Goal: Information Seeking & Learning: Check status

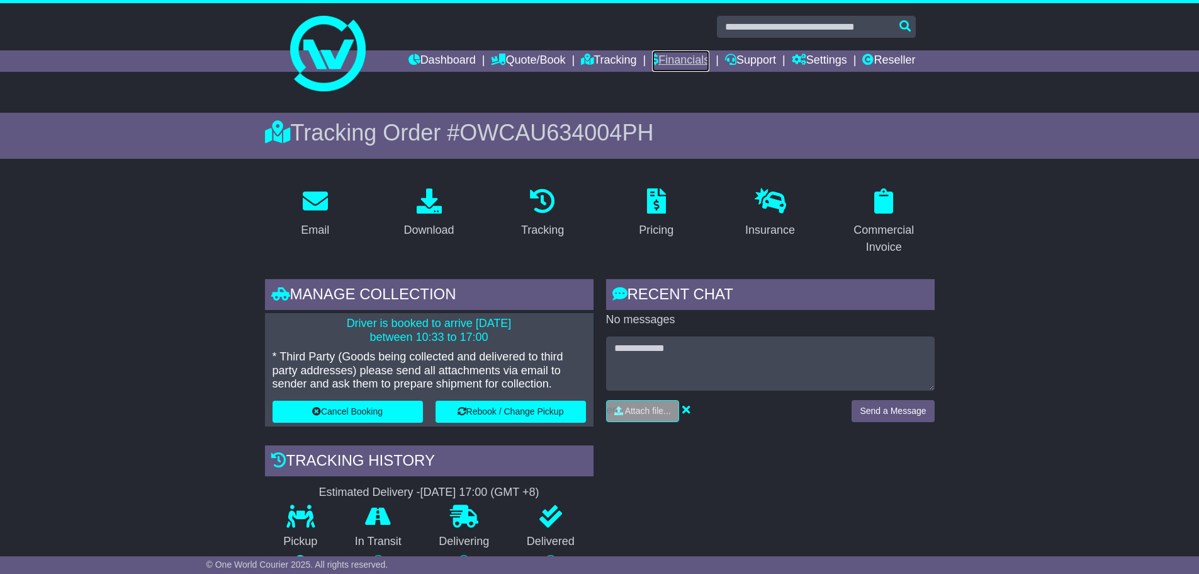
click at [657, 58] on link "Financials" at bounding box center [680, 60] width 57 height 21
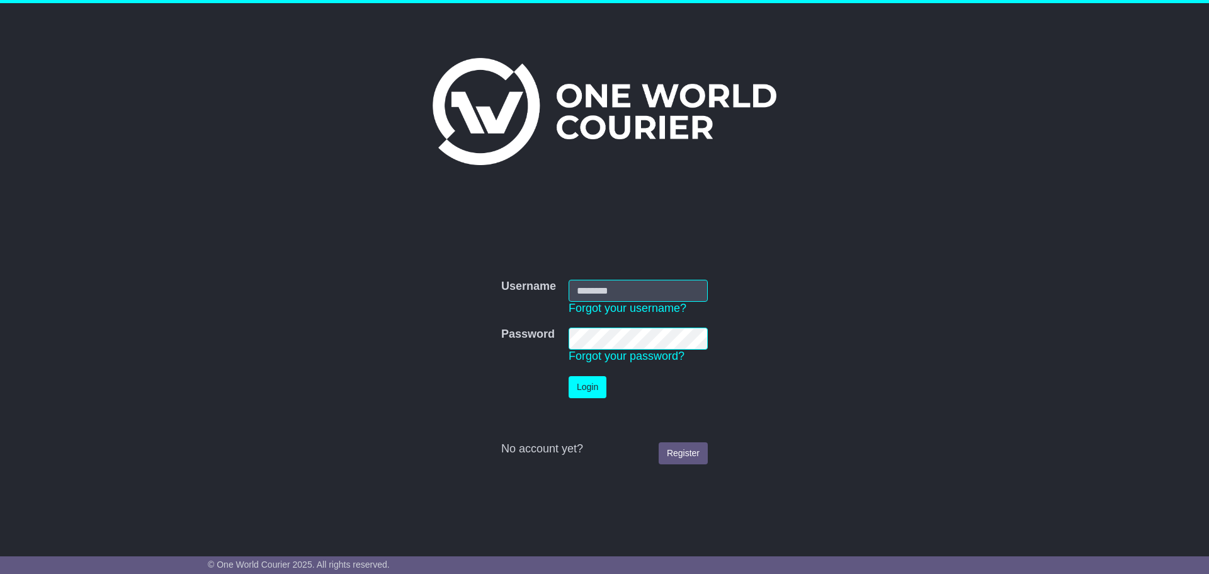
type input "**********"
click at [587, 387] on button "Login" at bounding box center [588, 387] width 38 height 22
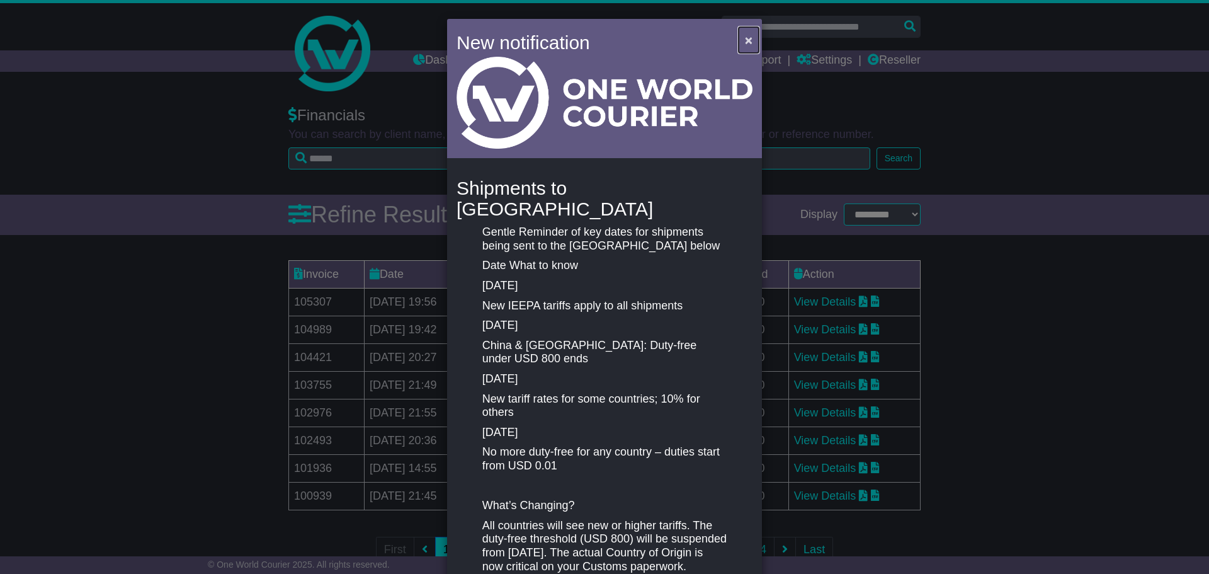
click at [740, 42] on button "×" at bounding box center [749, 40] width 20 height 26
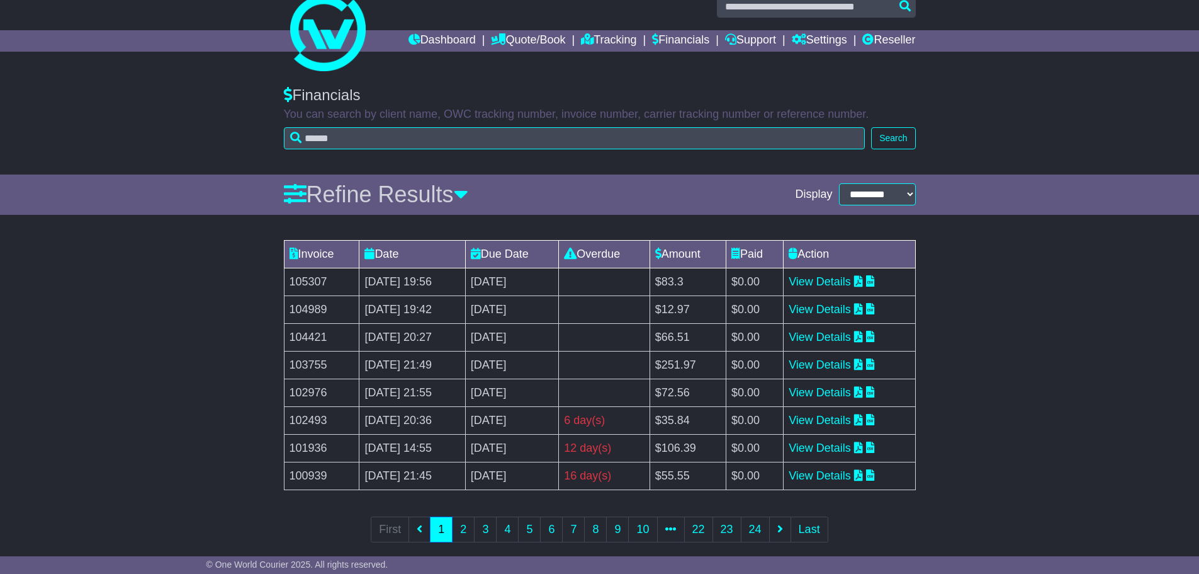
scroll to position [37, 0]
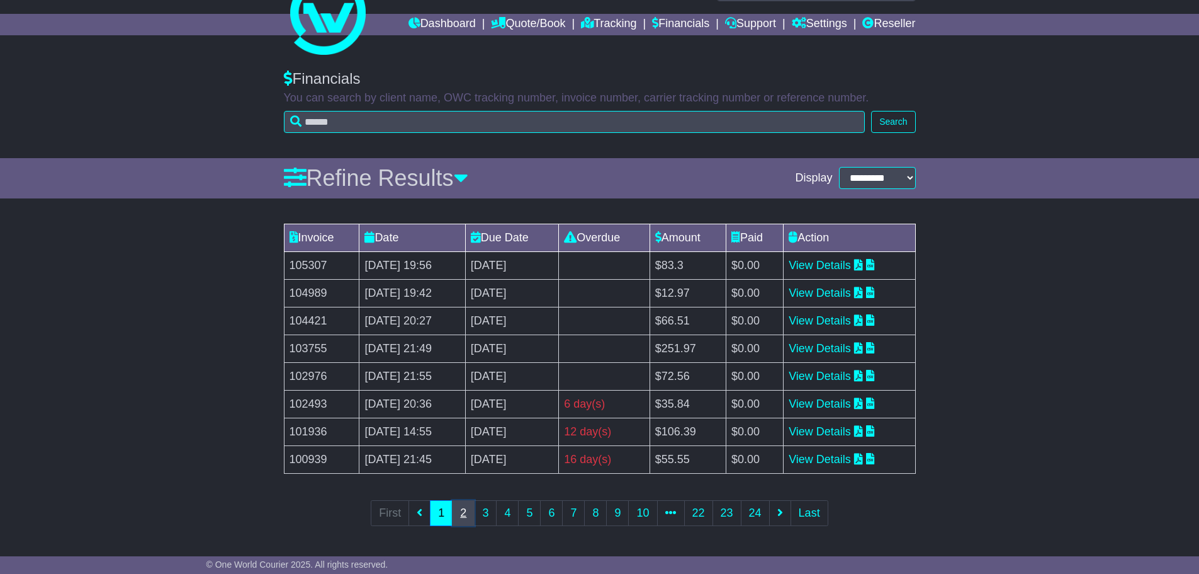
click at [467, 511] on link "2" at bounding box center [463, 513] width 23 height 26
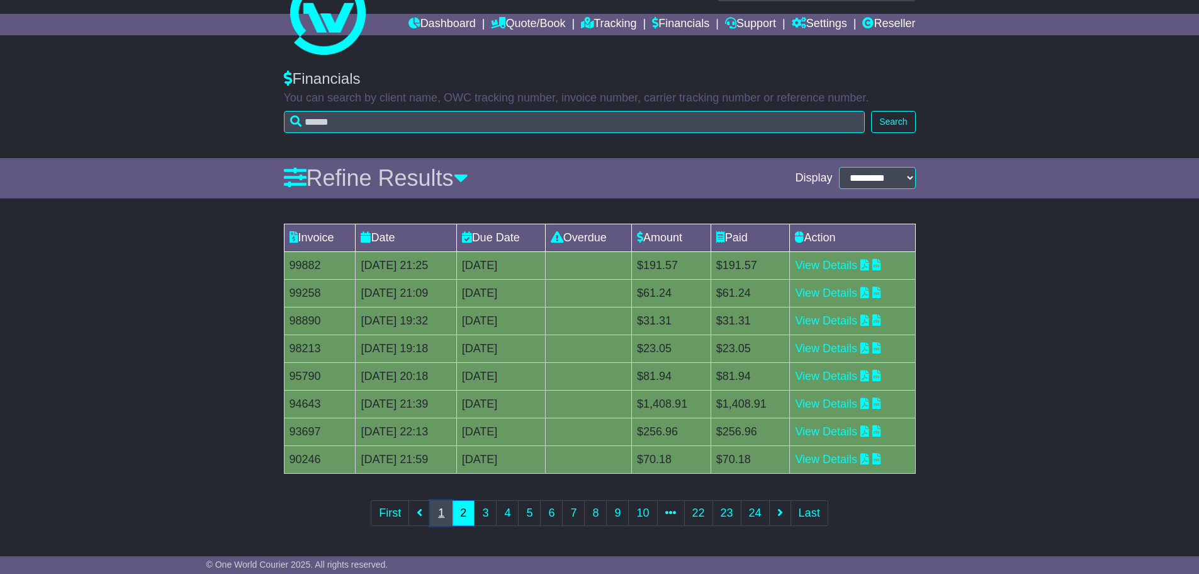
click at [445, 515] on link "1" at bounding box center [441, 513] width 23 height 26
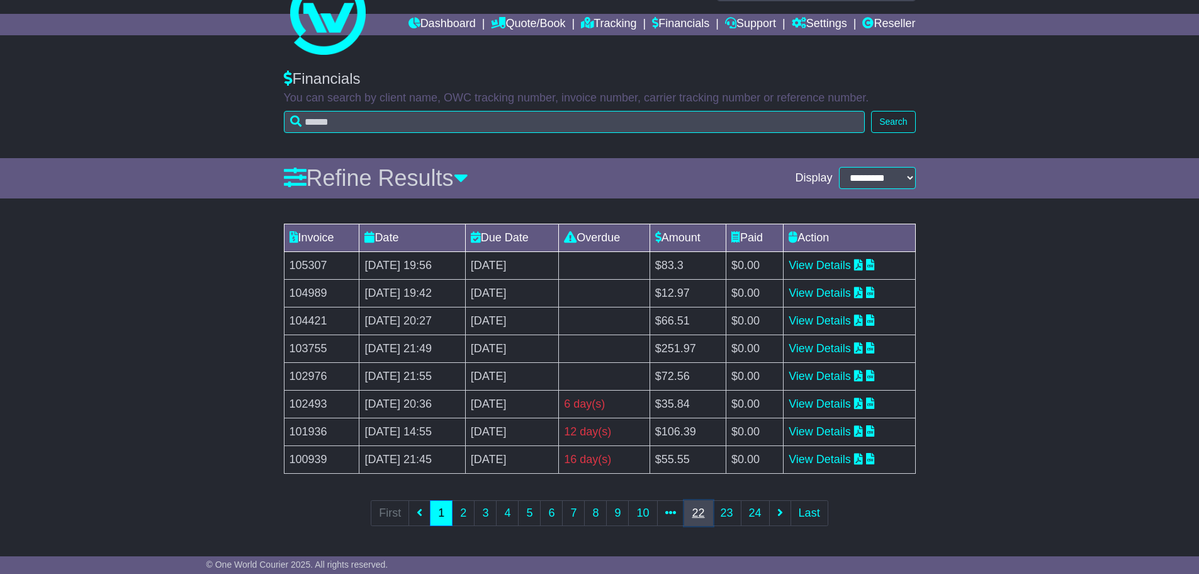
click at [686, 521] on link "22" at bounding box center [698, 513] width 29 height 26
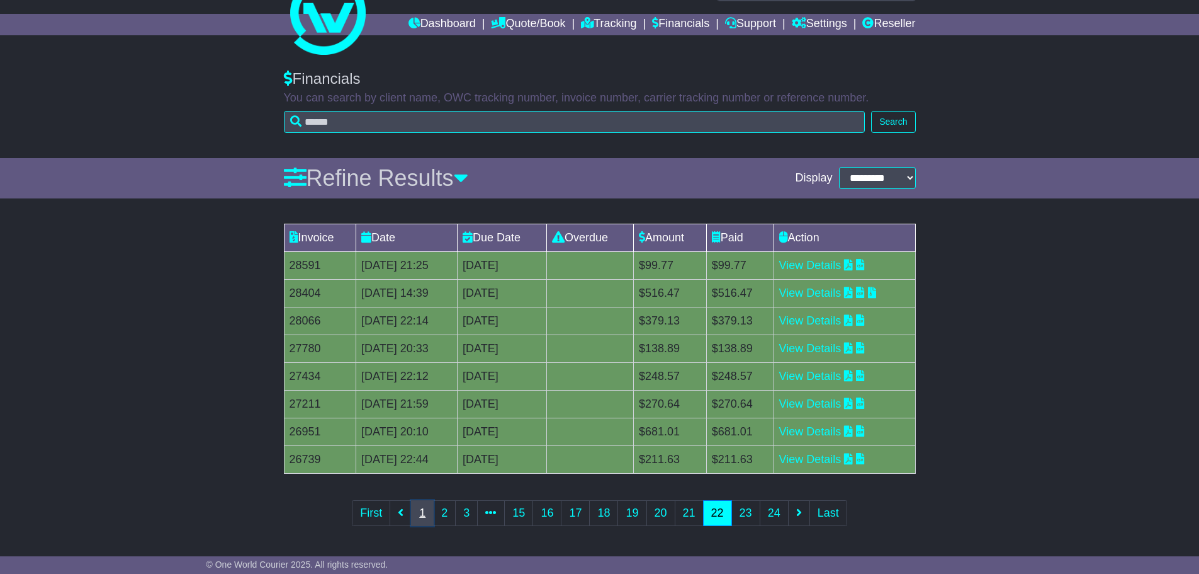
click at [413, 509] on link "1" at bounding box center [422, 513] width 23 height 26
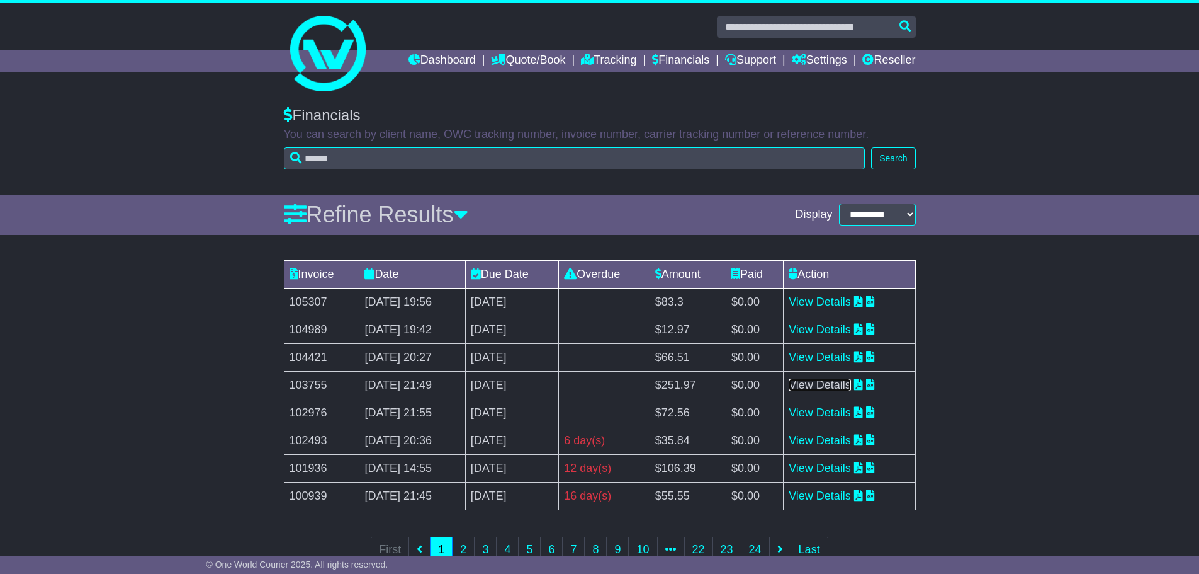
click at [815, 380] on link "View Details" at bounding box center [820, 384] width 62 height 13
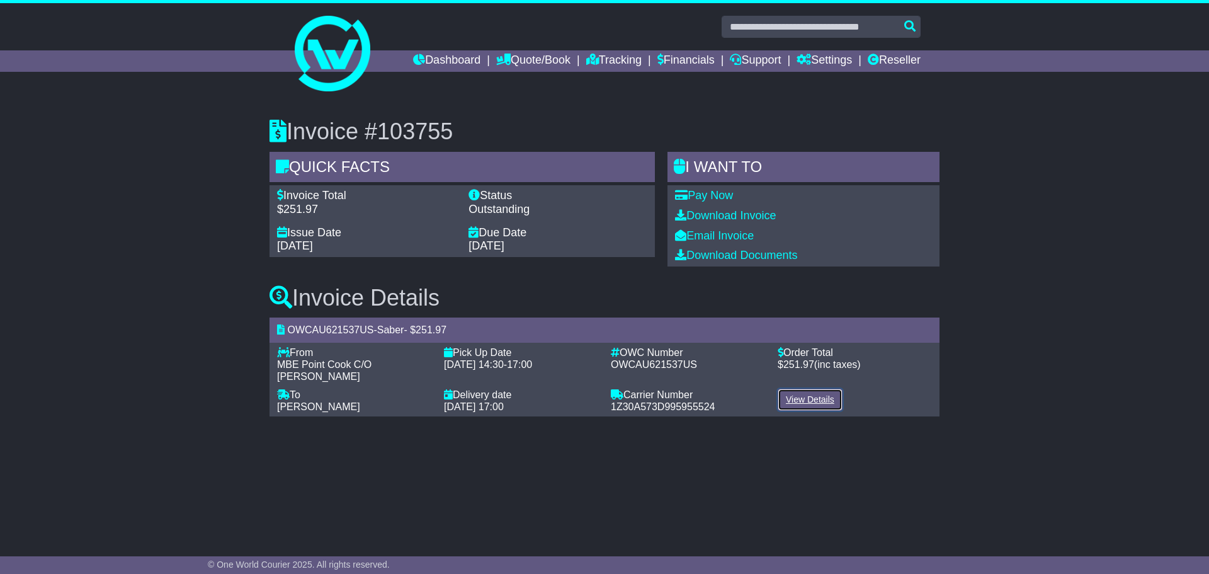
click at [796, 388] on link "View Details" at bounding box center [810, 399] width 65 height 22
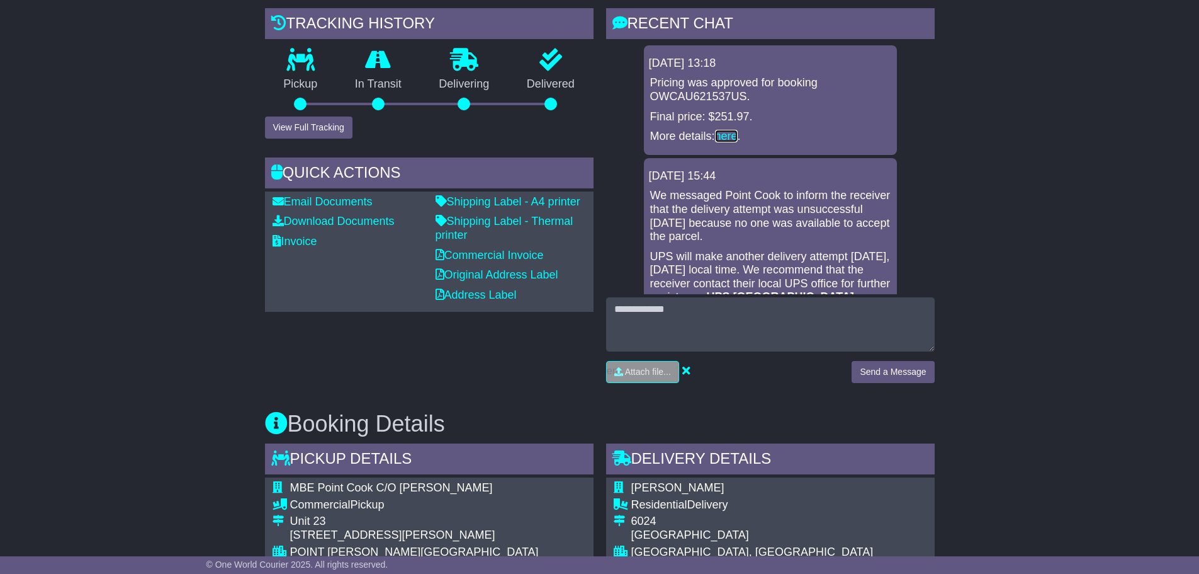
click at [728, 133] on link "here" at bounding box center [726, 136] width 23 height 13
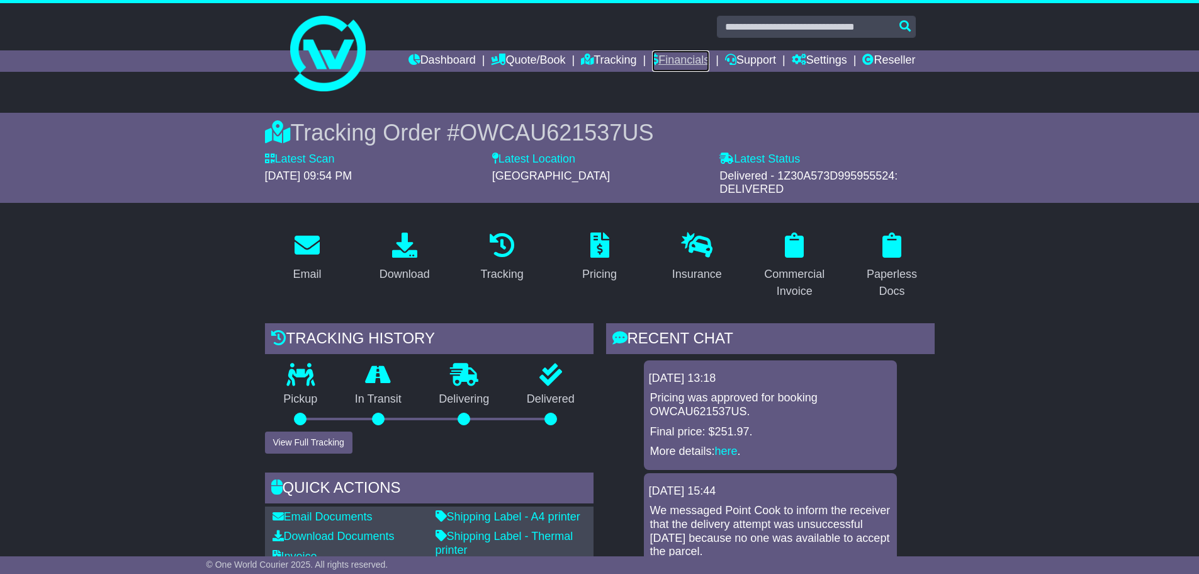
click at [662, 58] on link "Financials" at bounding box center [680, 60] width 57 height 21
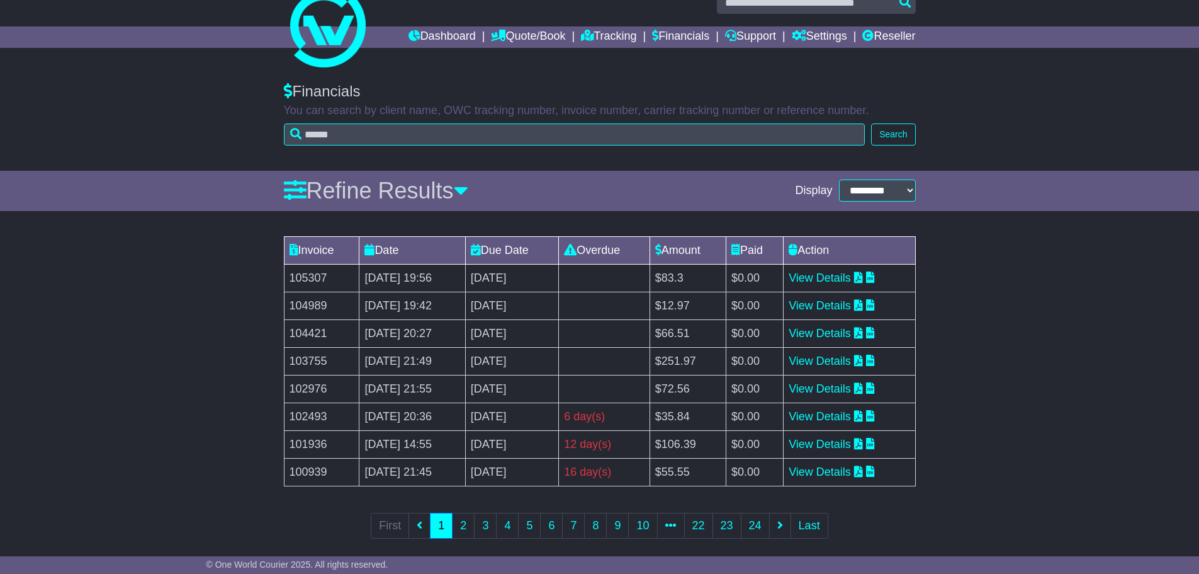
scroll to position [37, 0]
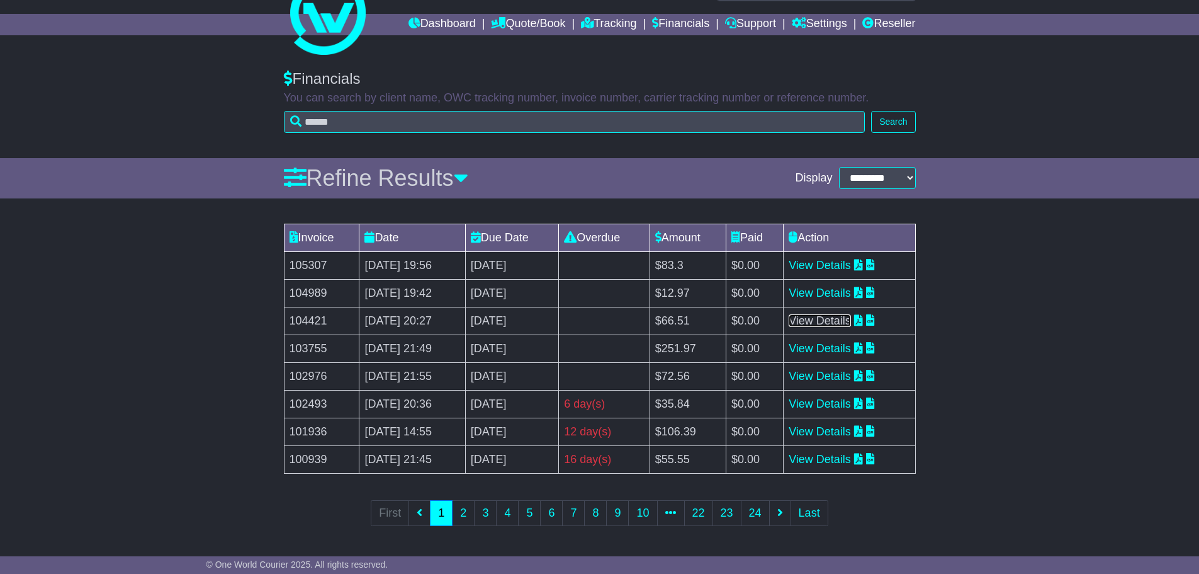
click at [825, 317] on link "View Details" at bounding box center [820, 320] width 62 height 13
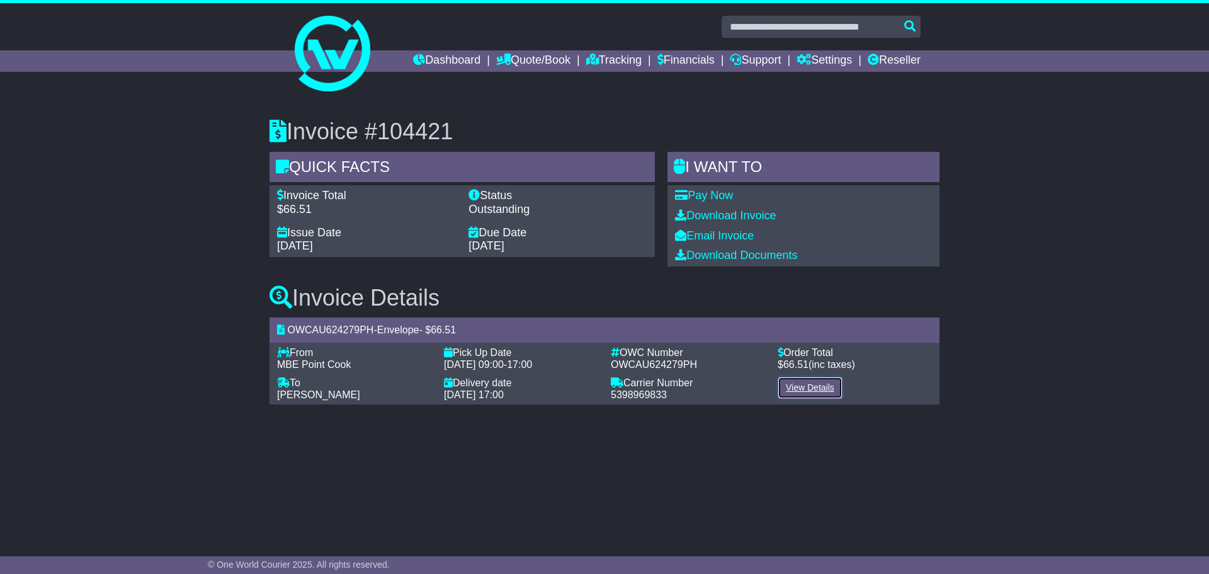
click at [803, 383] on link "View Details" at bounding box center [810, 388] width 65 height 22
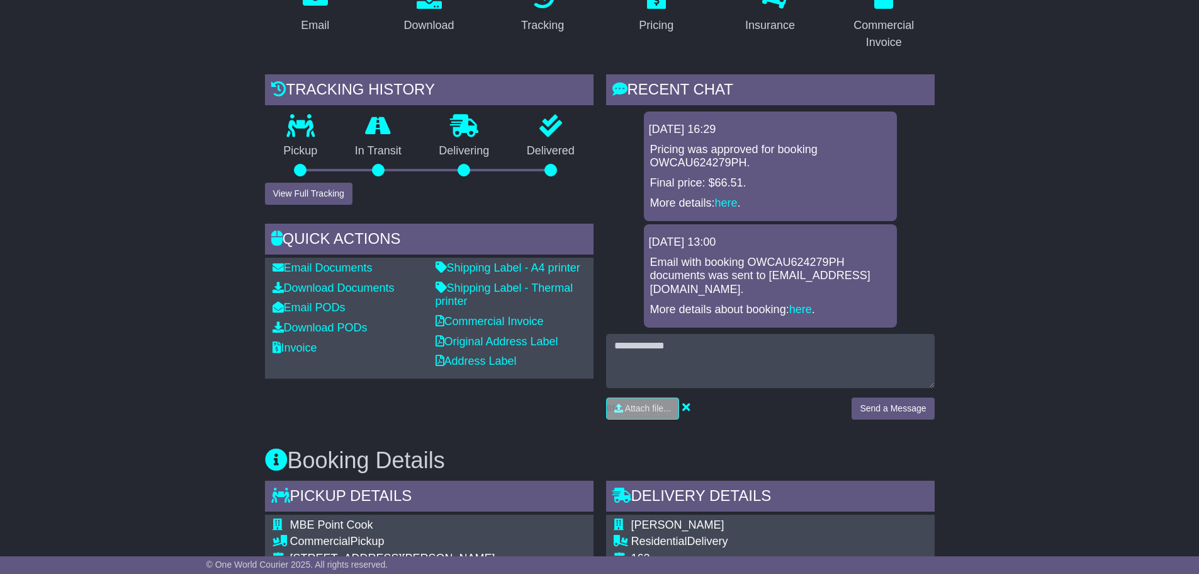
scroll to position [126, 0]
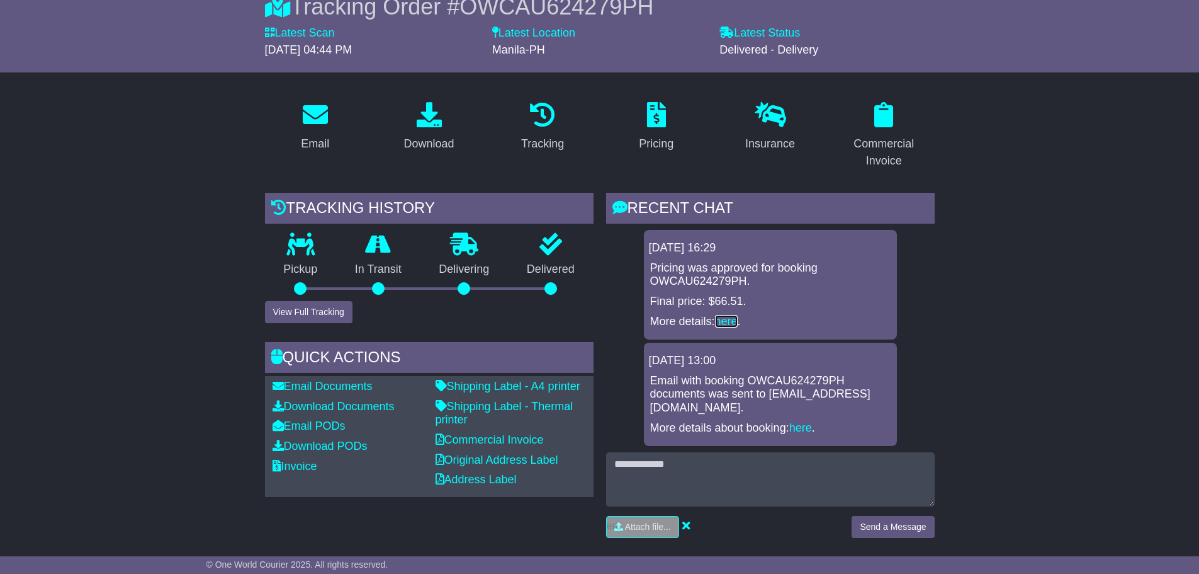
click at [738, 322] on link "here" at bounding box center [726, 321] width 23 height 13
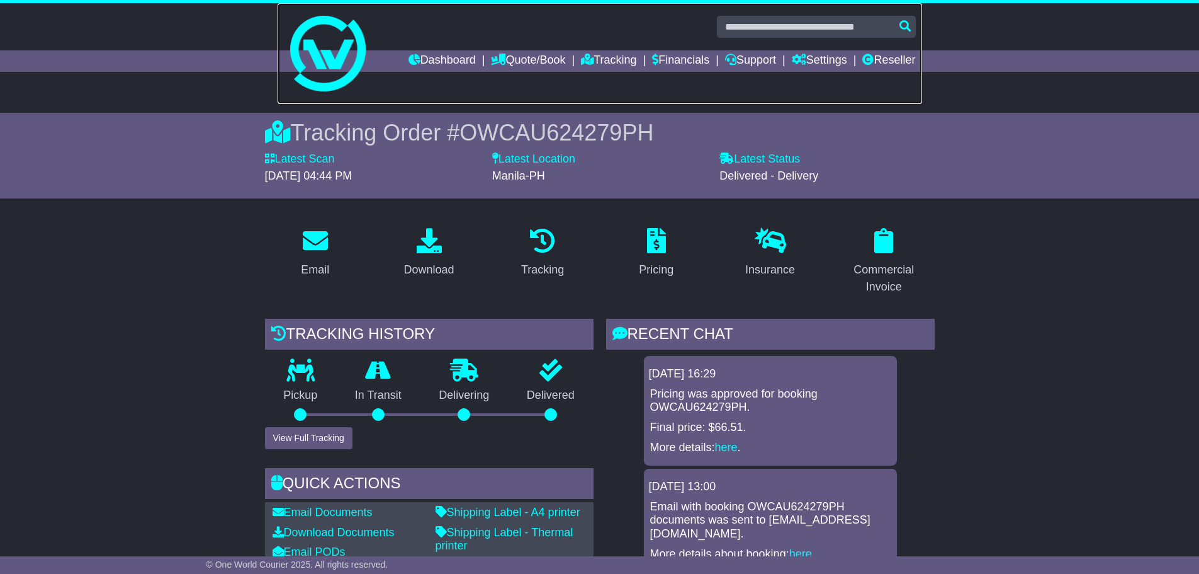
click at [651, 48] on link at bounding box center [600, 53] width 645 height 101
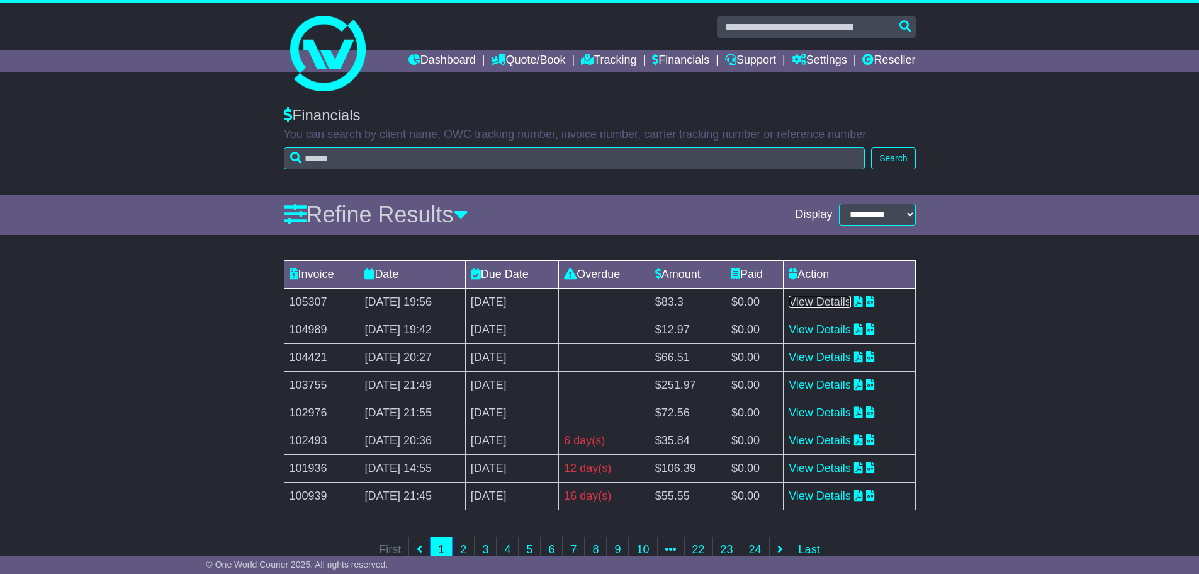
click at [836, 302] on link "View Details" at bounding box center [820, 301] width 62 height 13
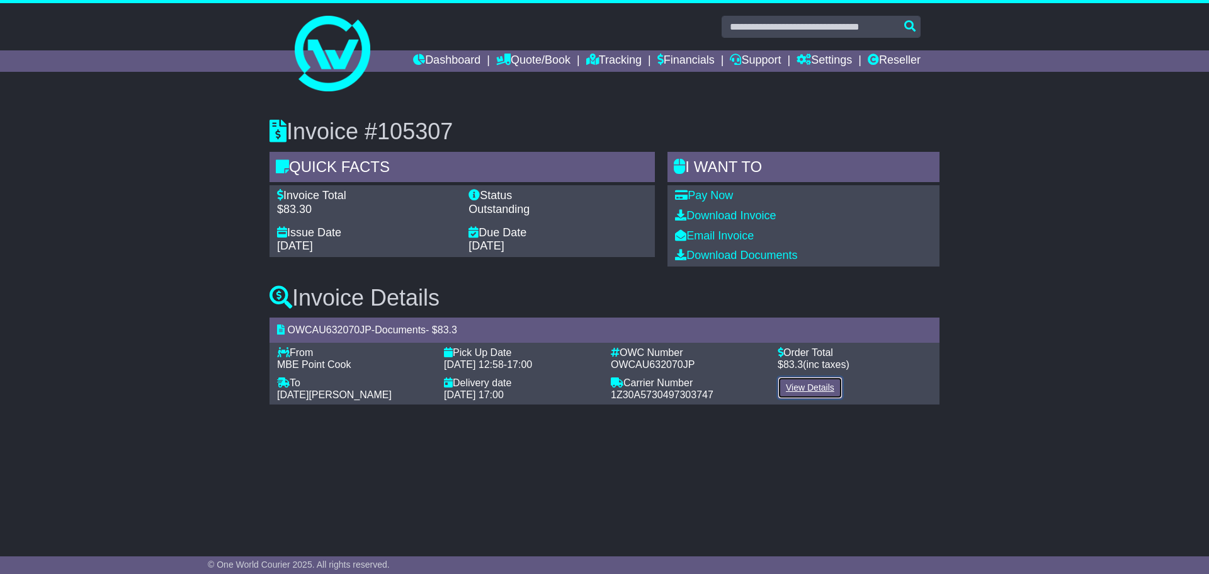
click at [819, 385] on link "View Details" at bounding box center [810, 388] width 65 height 22
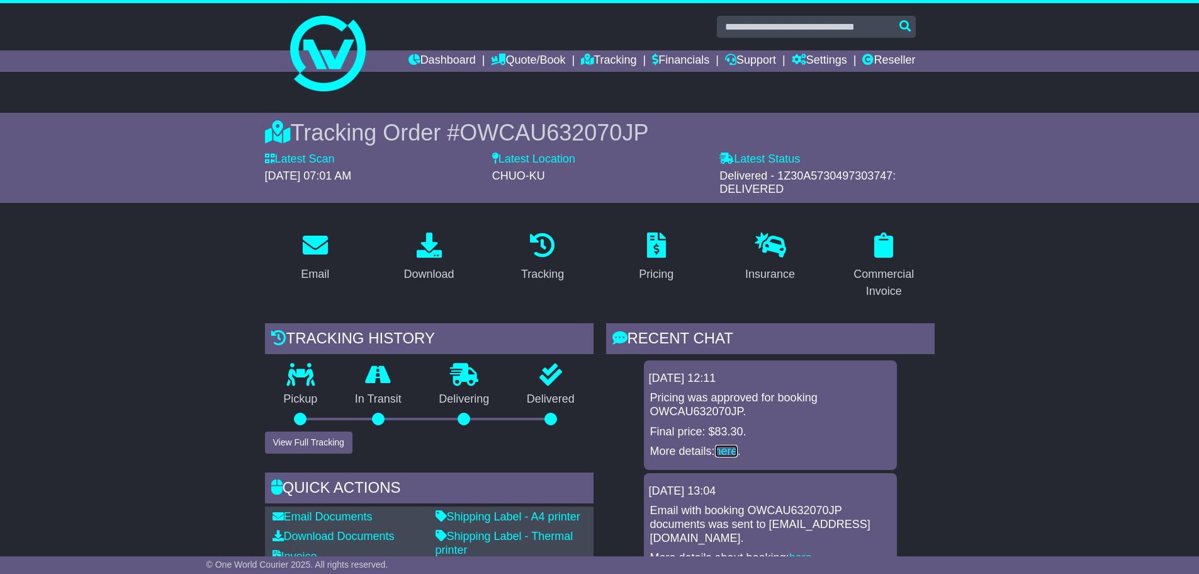
click at [729, 448] on link "here" at bounding box center [726, 451] width 23 height 13
click at [673, 58] on link "Financials" at bounding box center [680, 60] width 57 height 21
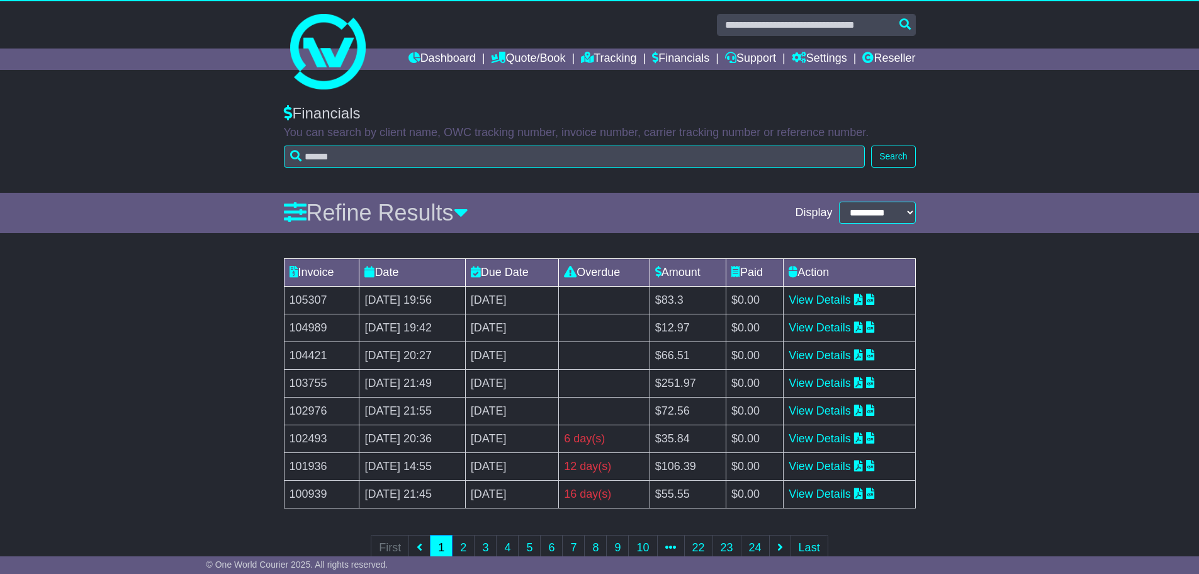
scroll to position [37, 0]
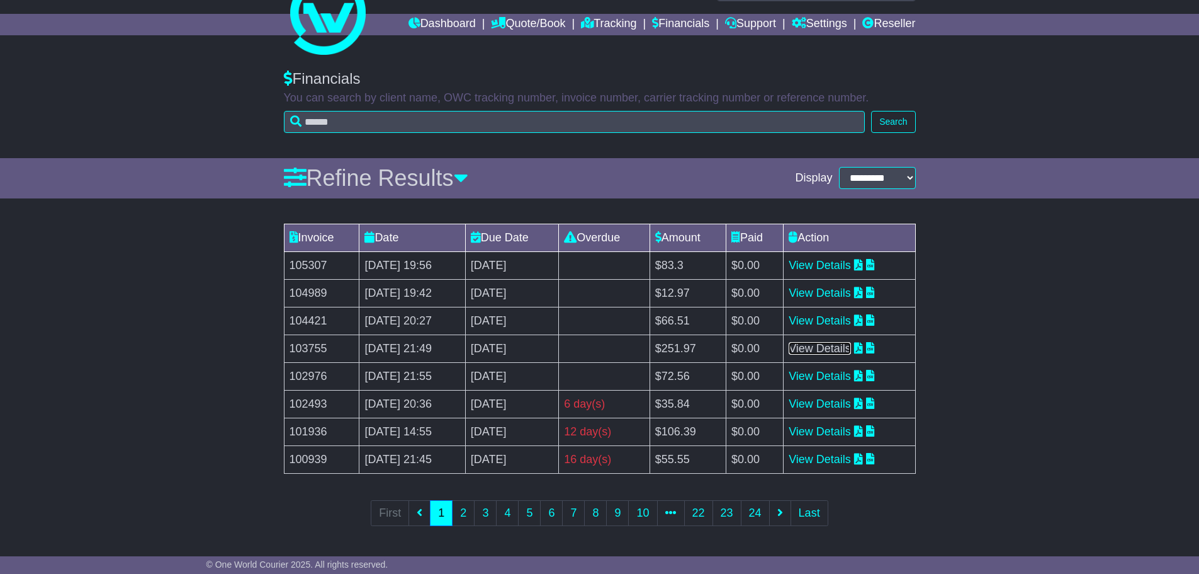
click at [820, 344] on link "View Details" at bounding box center [820, 348] width 62 height 13
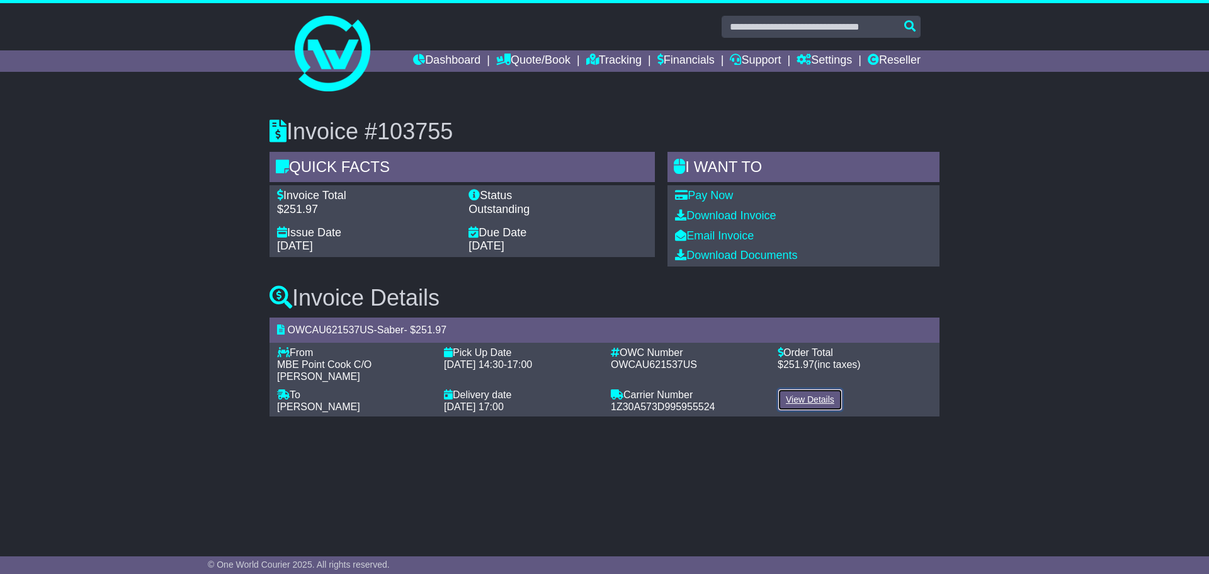
click at [803, 388] on link "View Details" at bounding box center [810, 399] width 65 height 22
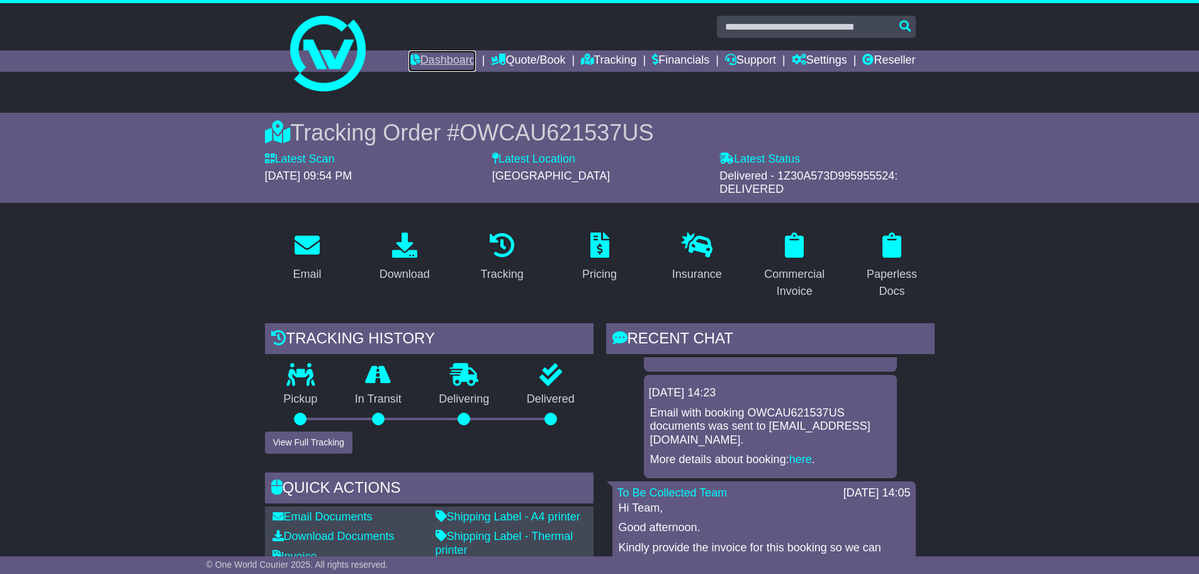
click at [448, 57] on link "Dashboard" at bounding box center [442, 60] width 67 height 21
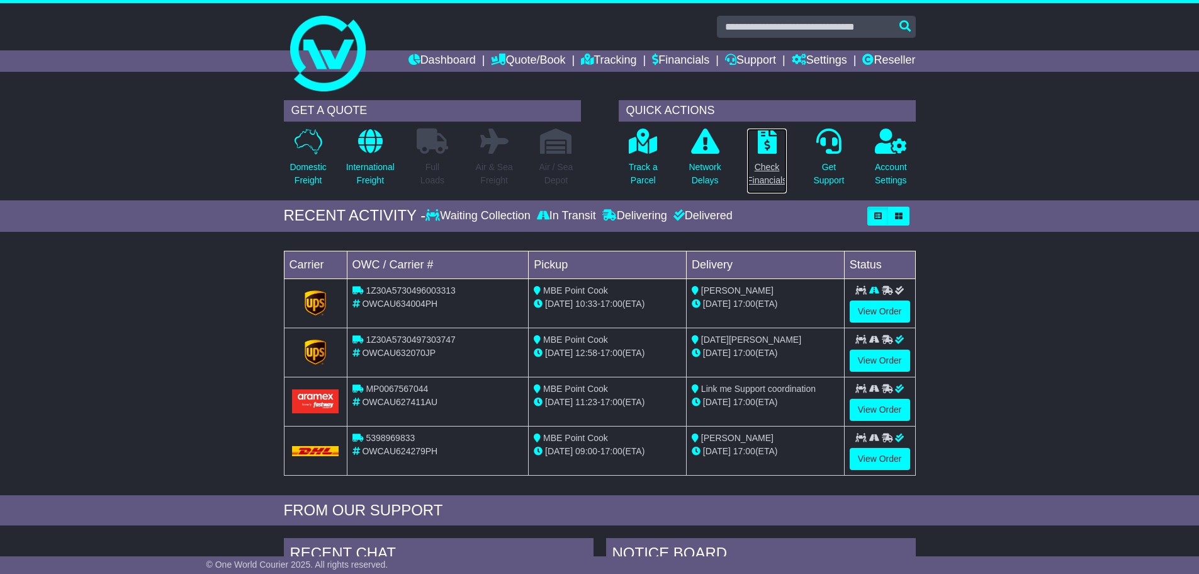
click at [767, 147] on icon at bounding box center [767, 140] width 19 height 25
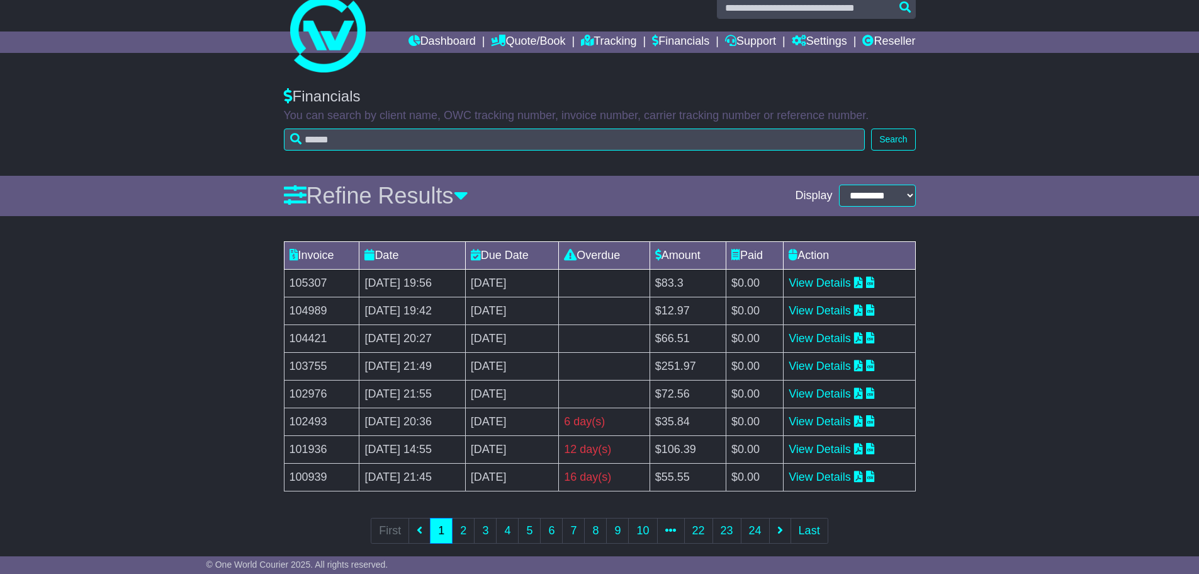
scroll to position [37, 0]
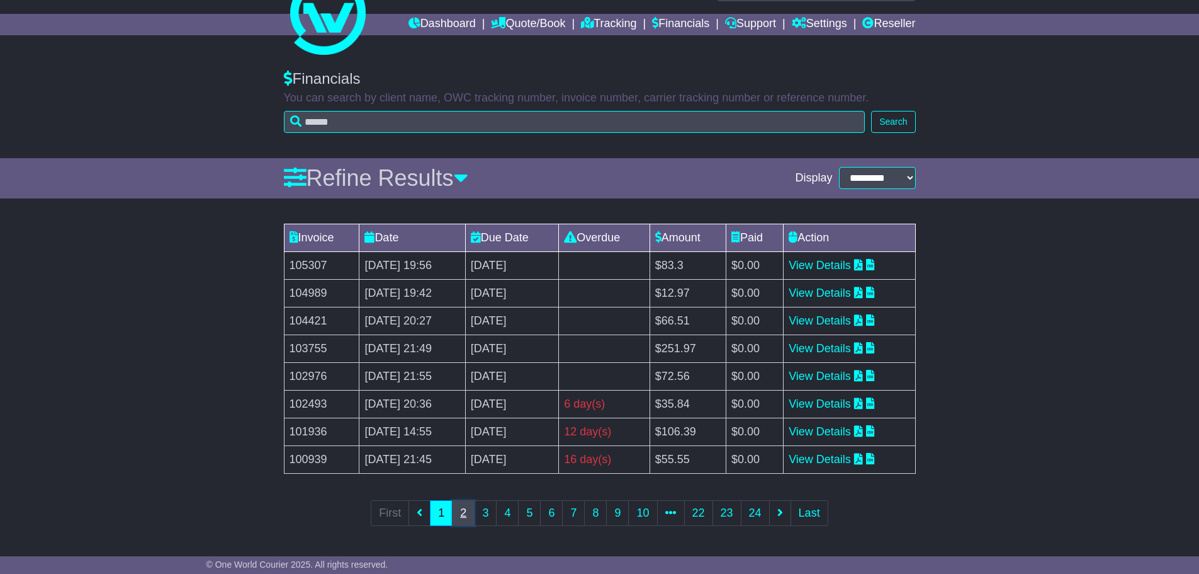
click at [463, 519] on link "2" at bounding box center [463, 513] width 23 height 26
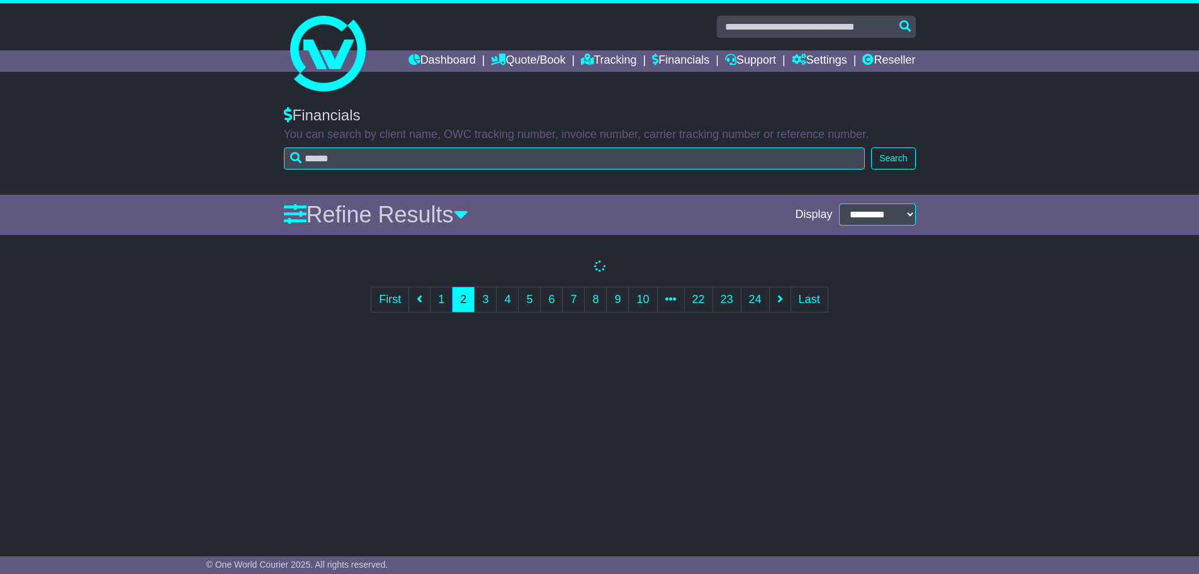
scroll to position [0, 0]
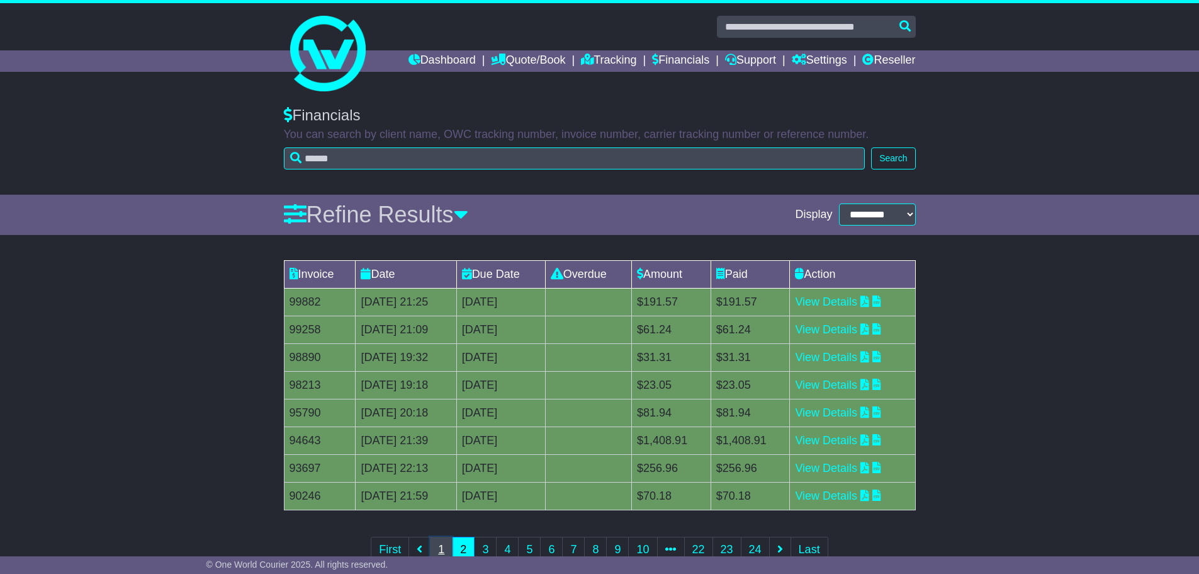
click at [439, 543] on link "1" at bounding box center [441, 549] width 23 height 26
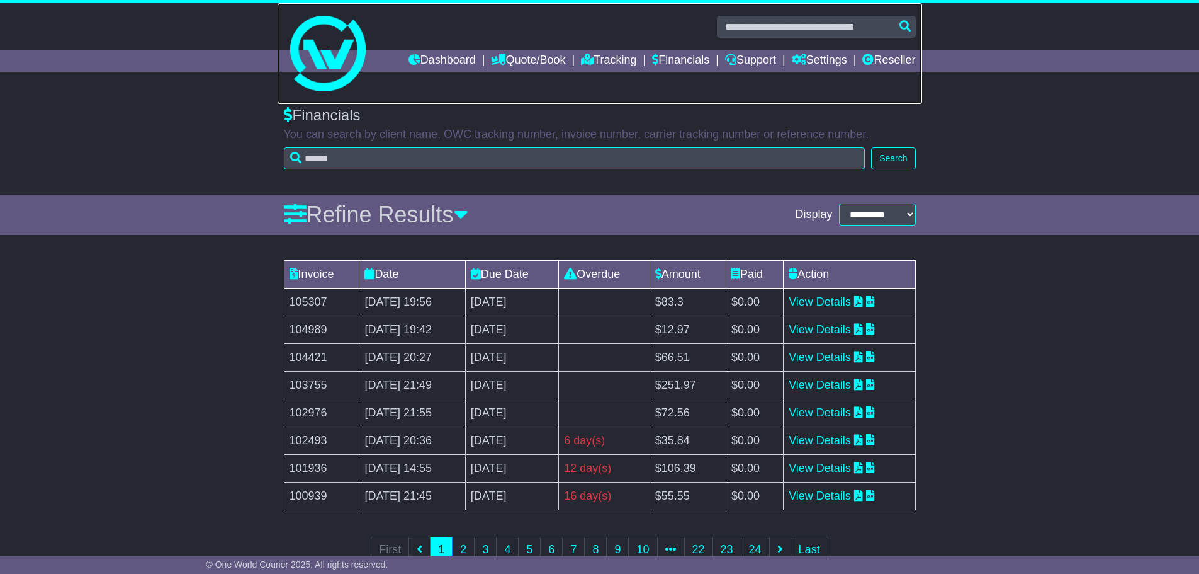
click at [433, 72] on link at bounding box center [600, 53] width 645 height 101
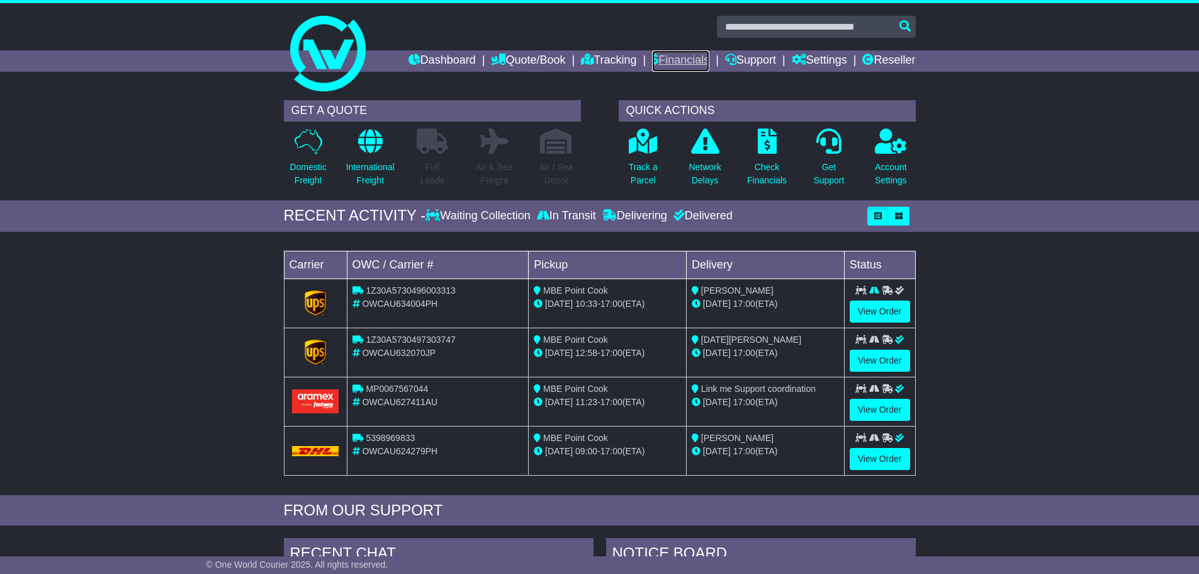
click at [652, 63] on icon at bounding box center [655, 59] width 6 height 11
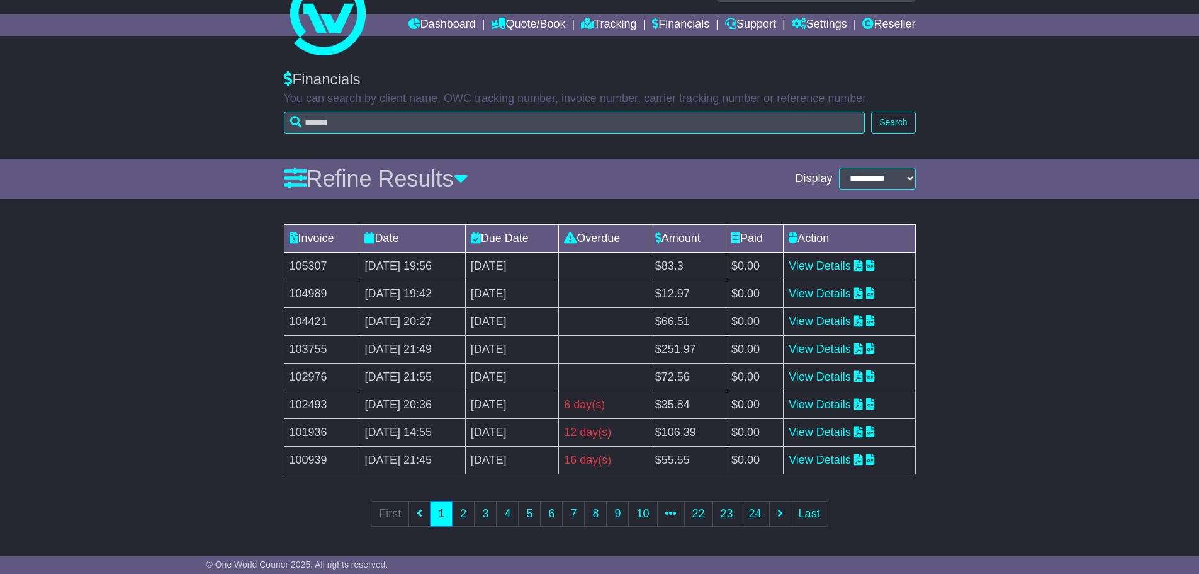
scroll to position [37, 0]
drag, startPoint x: 521, startPoint y: 428, endPoint x: 535, endPoint y: 426, distance: 14.1
click at [520, 429] on td "[DATE]" at bounding box center [511, 431] width 93 height 28
drag, startPoint x: 562, startPoint y: 429, endPoint x: 684, endPoint y: 431, distance: 122.2
click at [558, 431] on td "[DATE]" at bounding box center [511, 431] width 93 height 28
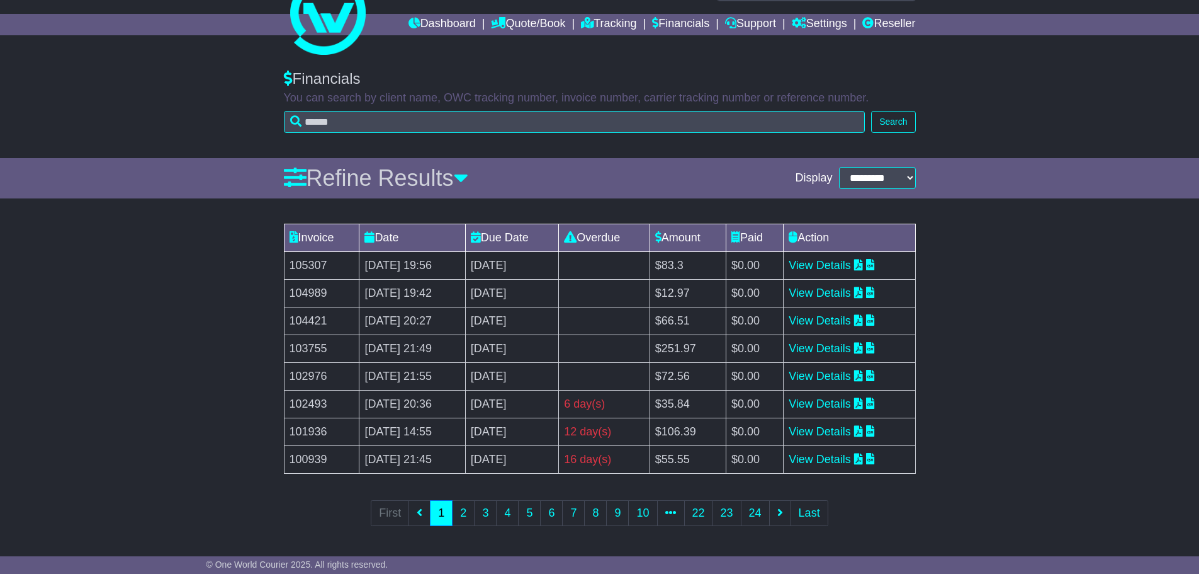
click at [644, 411] on div "6 day(s)" at bounding box center [604, 403] width 80 height 17
click at [644, 408] on div "6 day(s)" at bounding box center [604, 403] width 80 height 17
drag, startPoint x: 653, startPoint y: 407, endPoint x: 655, endPoint y: 423, distance: 15.9
click at [654, 423] on tbody "105307 14 Aug 2025 19:56 13th September 2025 0 day(s) Payment In Process $83.3 …" at bounding box center [599, 362] width 631 height 222
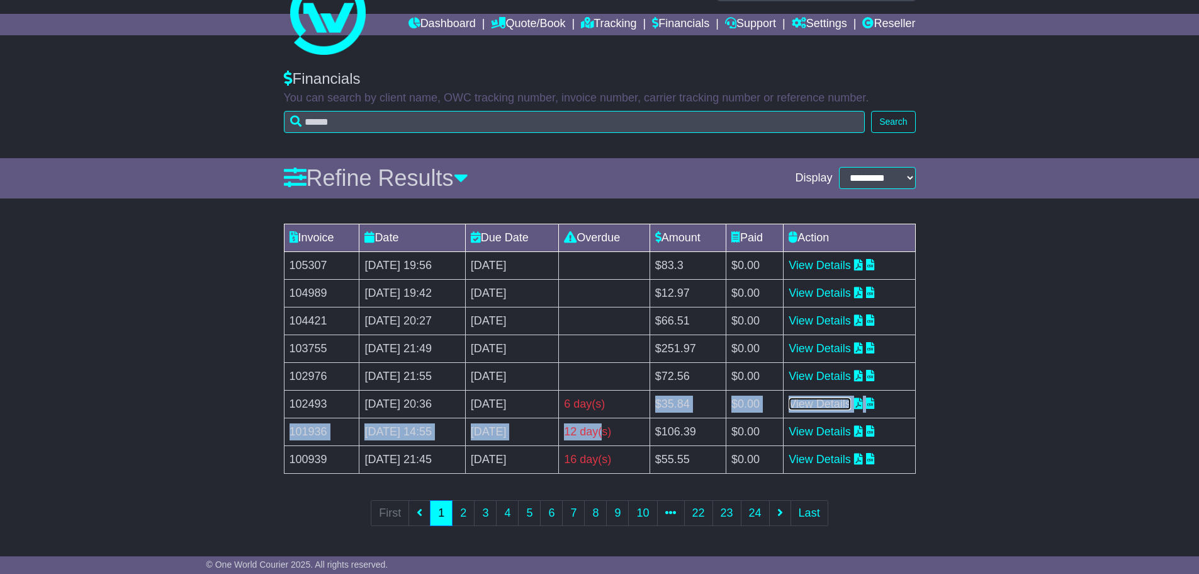
click at [820, 405] on link "View Details" at bounding box center [820, 403] width 62 height 13
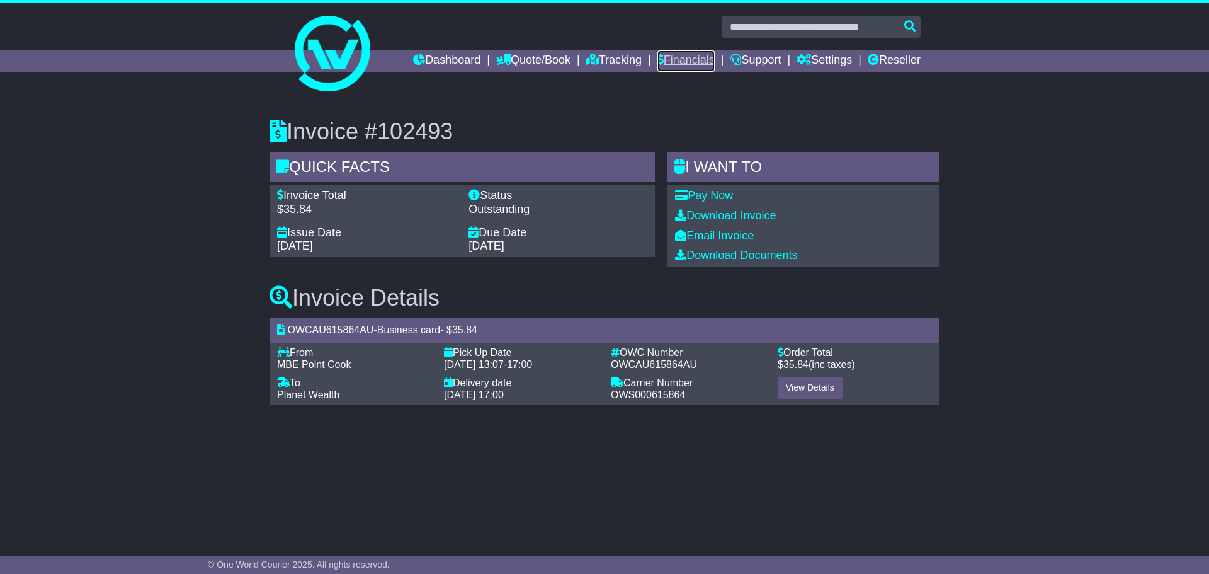
click at [657, 60] on link "Financials" at bounding box center [685, 60] width 57 height 21
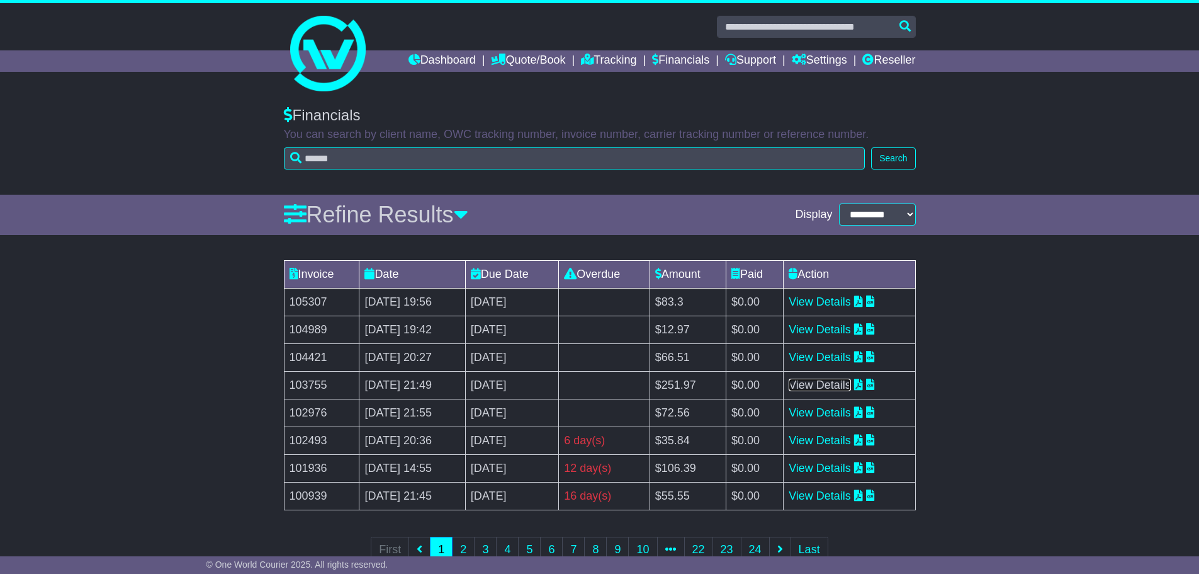
click at [832, 387] on link "View Details" at bounding box center [820, 384] width 62 height 13
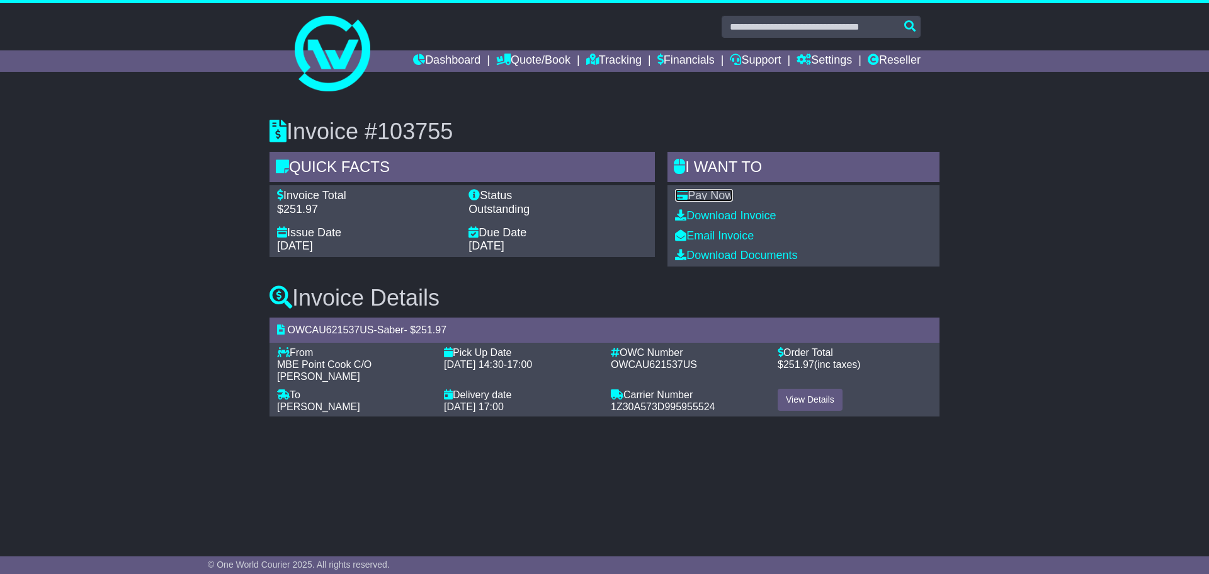
click at [708, 193] on link "Pay Now" at bounding box center [704, 195] width 58 height 13
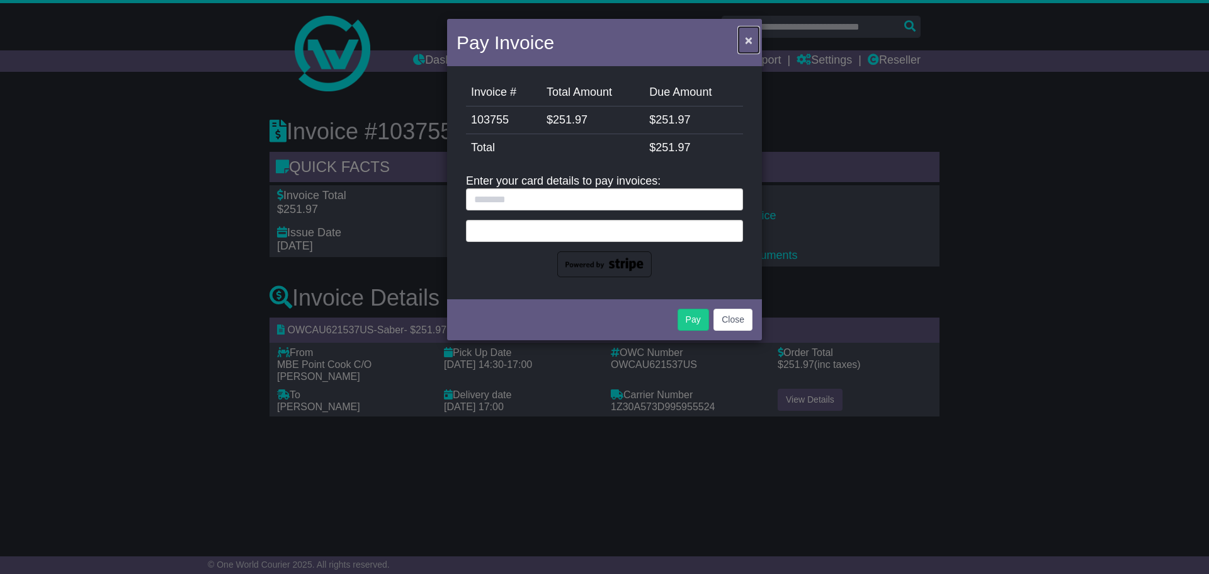
click at [748, 36] on span "×" at bounding box center [749, 40] width 8 height 14
